Goal: Task Accomplishment & Management: Use online tool/utility

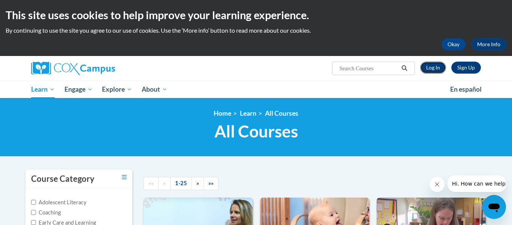
click at [425, 66] on link "Log In" at bounding box center [433, 67] width 26 height 12
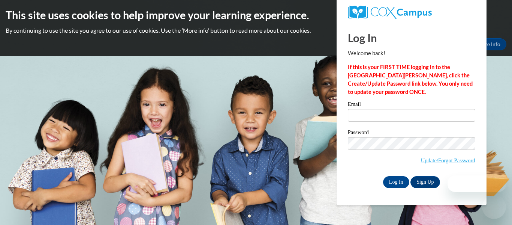
type input "[EMAIL_ADDRESS][DOMAIN_NAME]"
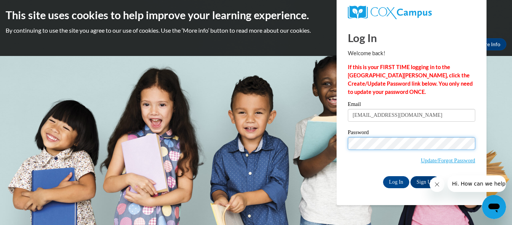
click at [383, 176] on input "Log In" at bounding box center [396, 182] width 26 height 12
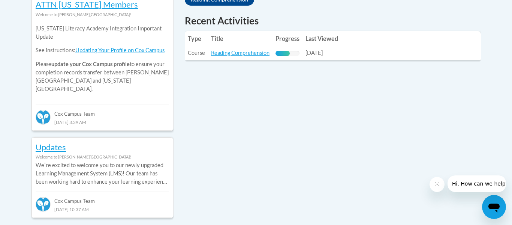
scroll to position [354, 0]
click at [250, 56] on link "Reading Comprehension" at bounding box center [240, 53] width 58 height 6
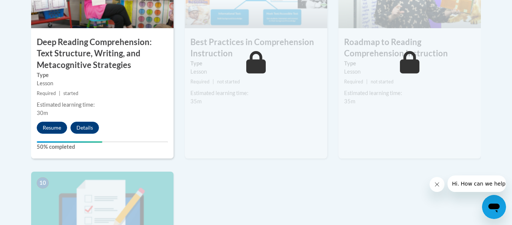
scroll to position [724, 0]
click at [48, 127] on button "Resume" at bounding box center [52, 127] width 30 height 12
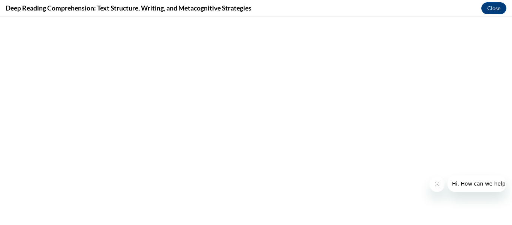
click at [436, 183] on icon "Close message from company" at bounding box center [437, 184] width 6 height 6
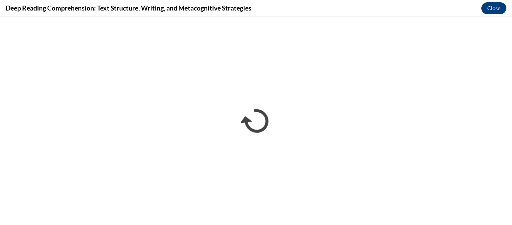
scroll to position [0, 0]
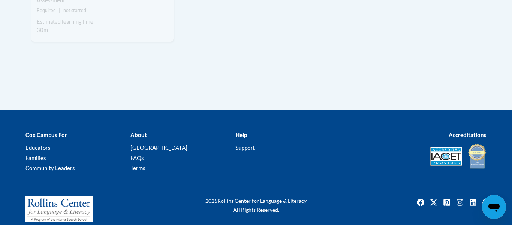
scroll to position [1022, 0]
